Goal: Find contact information: Find contact information

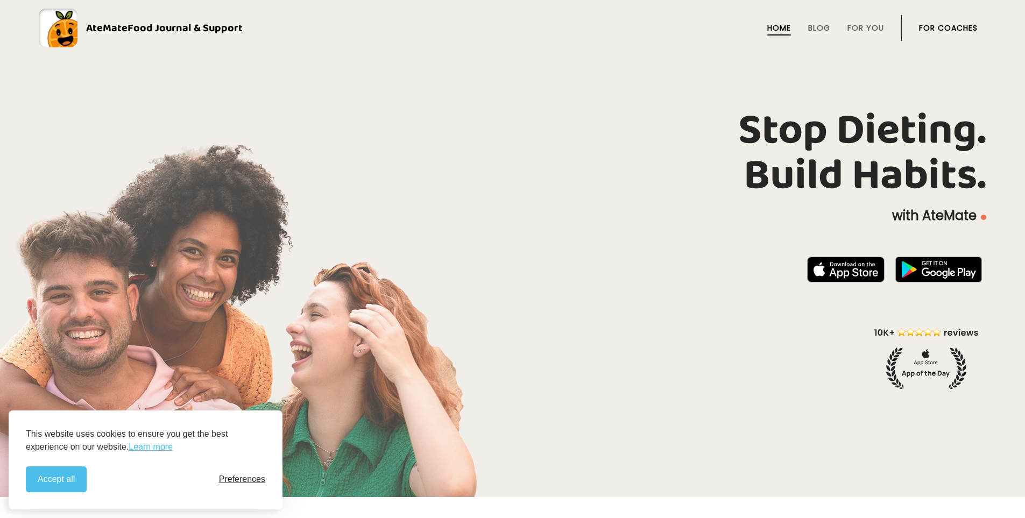
click at [250, 479] on span "Preferences" at bounding box center [242, 479] width 46 height 10
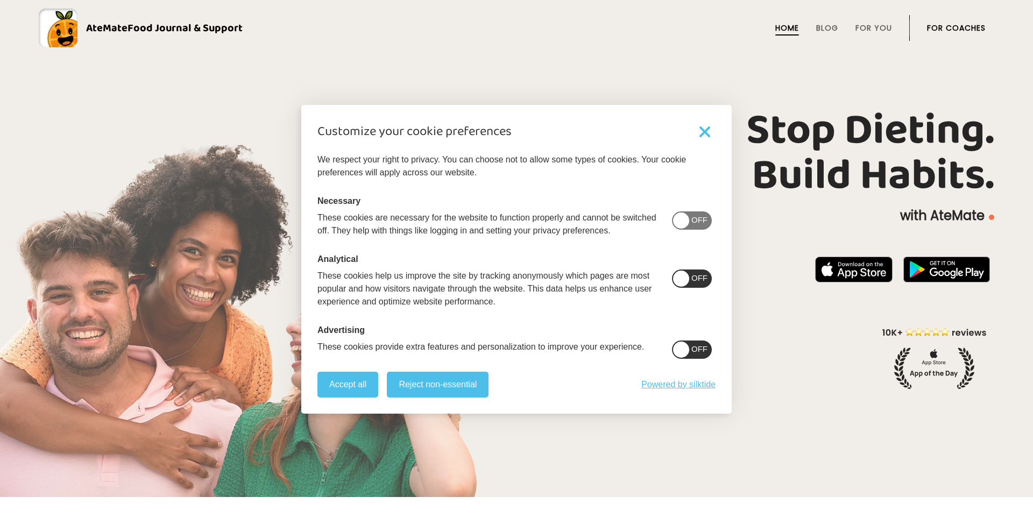
click at [689, 280] on span at bounding box center [681, 279] width 16 height 16
click at [689, 221] on span at bounding box center [681, 220] width 16 height 16
click at [689, 214] on span at bounding box center [681, 220] width 16 height 16
click at [689, 223] on span at bounding box center [681, 220] width 16 height 16
click at [689, 349] on span at bounding box center [681, 350] width 16 height 16
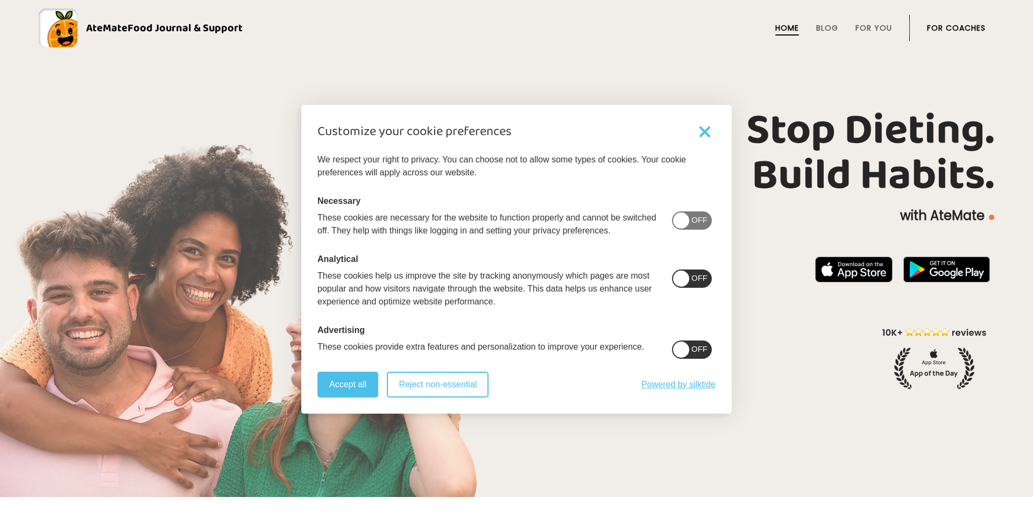
click at [410, 391] on button "Reject non-essential" at bounding box center [438, 385] width 102 height 26
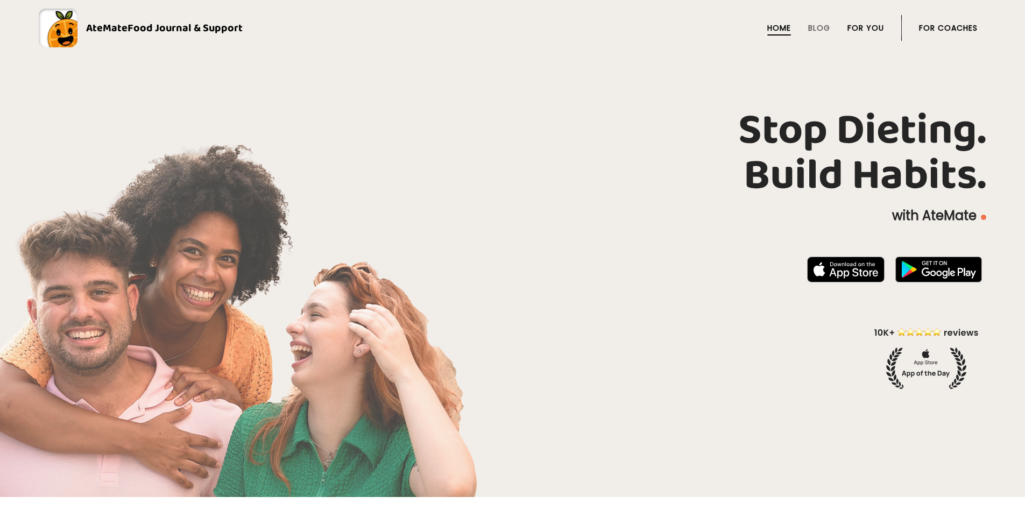
click at [869, 24] on link "For You" at bounding box center [865, 28] width 37 height 9
click at [178, 28] on span "Food Journal & Support" at bounding box center [184, 27] width 115 height 17
click at [69, 31] on rect at bounding box center [58, 28] width 39 height 39
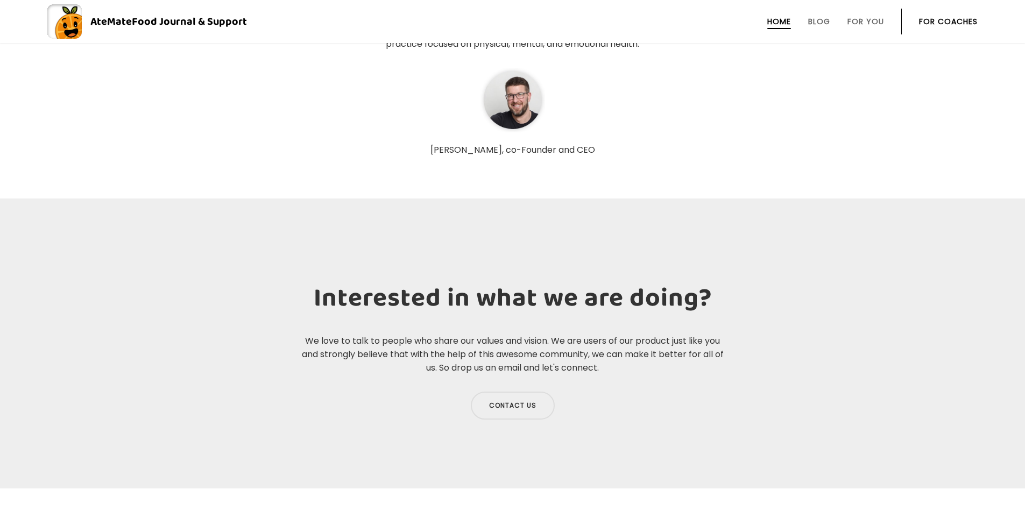
scroll to position [3843, 0]
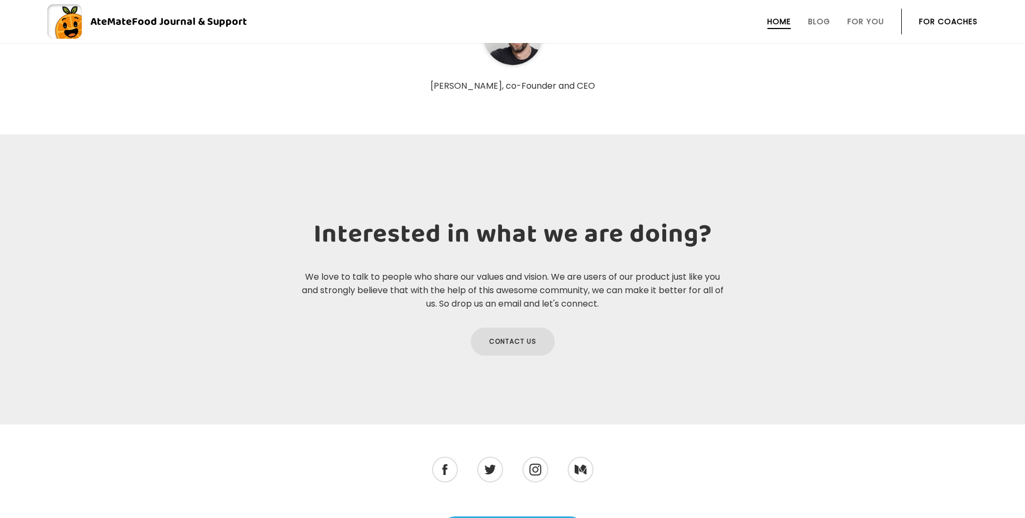
click at [504, 340] on link "Contact us" at bounding box center [513, 342] width 84 height 28
